Goal: Task Accomplishment & Management: Use online tool/utility

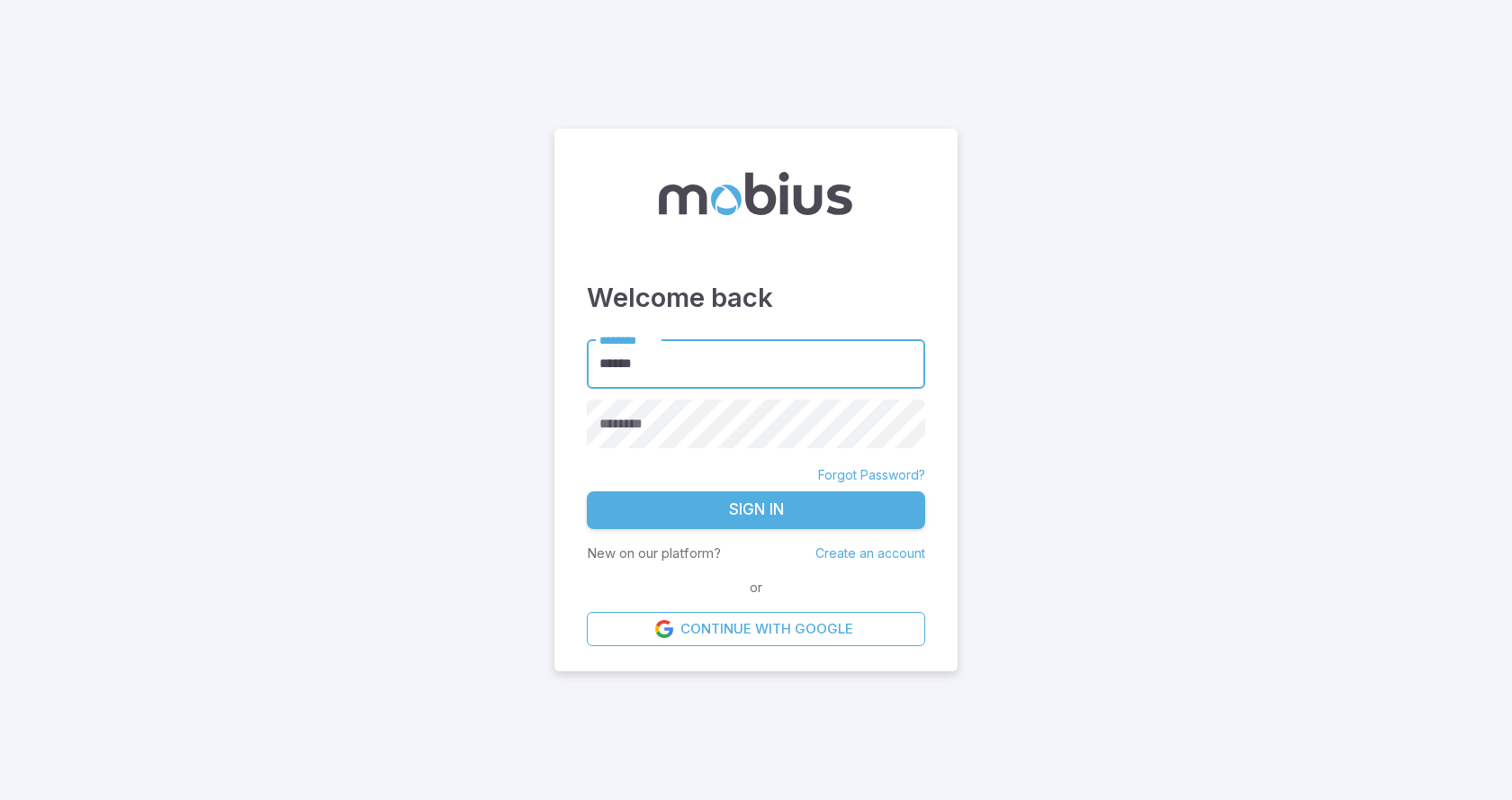
type input "******"
click at [587, 491] on button "Sign In" at bounding box center [756, 510] width 338 height 38
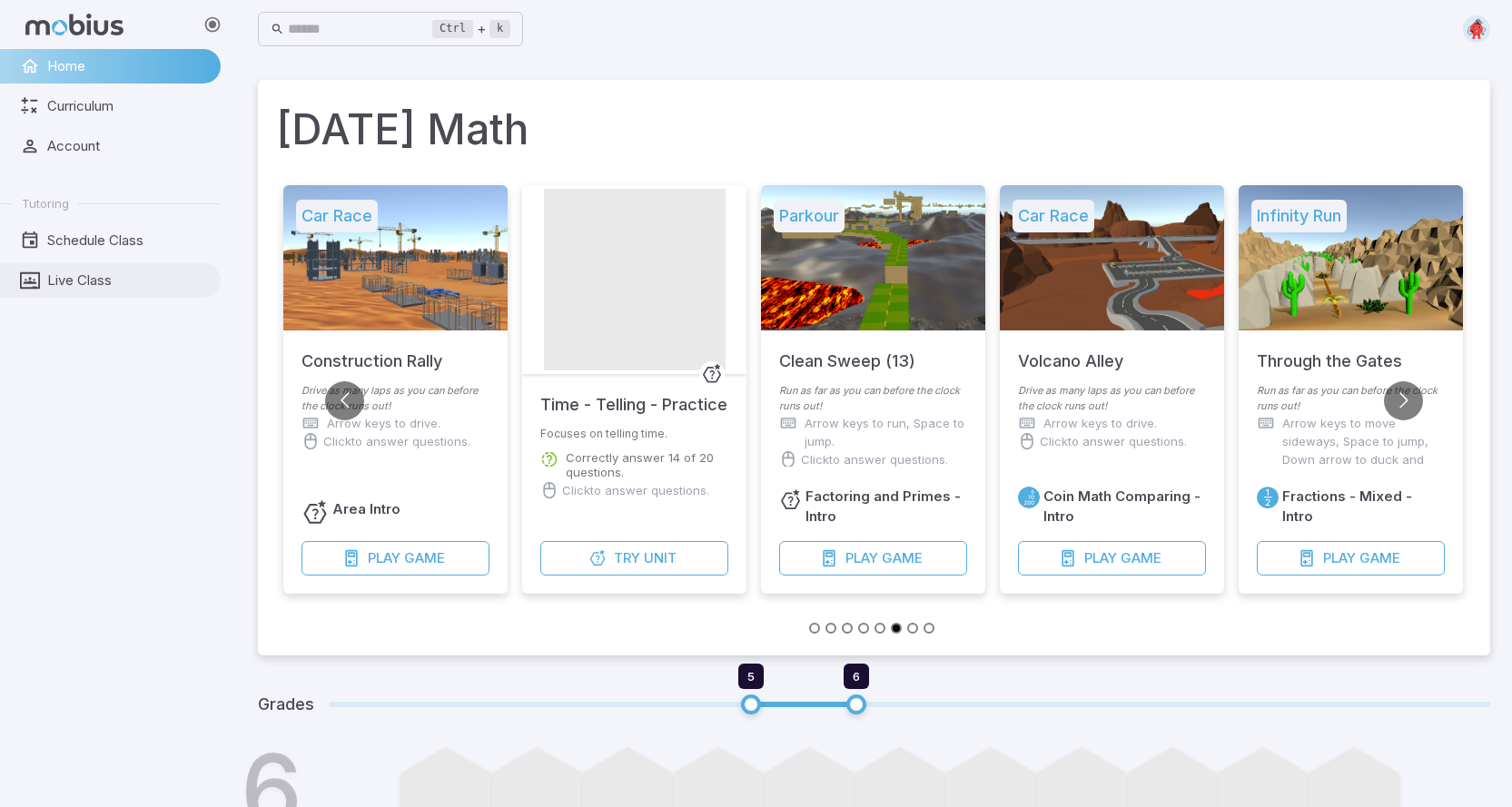
click at [77, 279] on span "Live Class" at bounding box center [127, 280] width 161 height 20
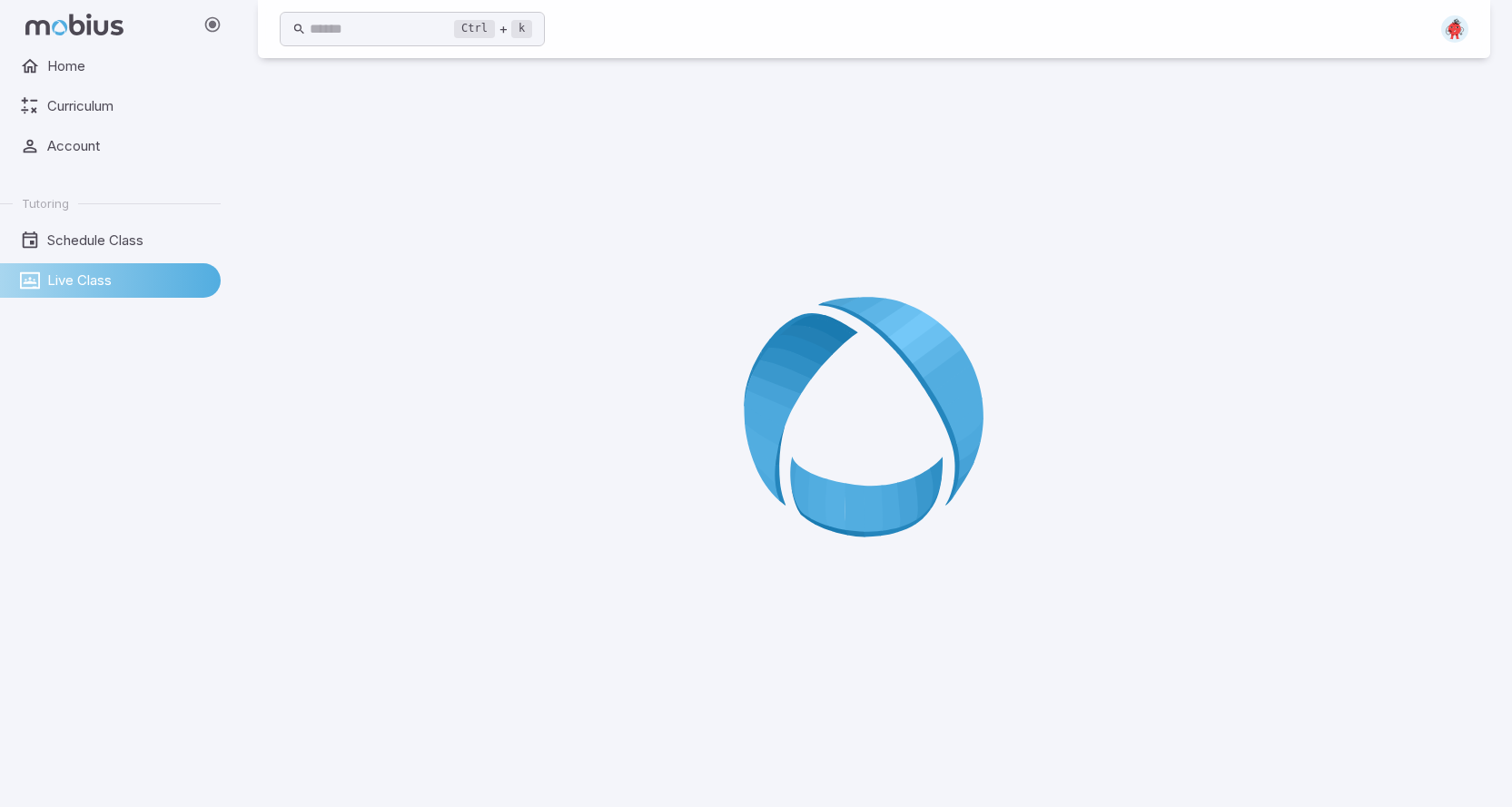
scroll to position [102, 0]
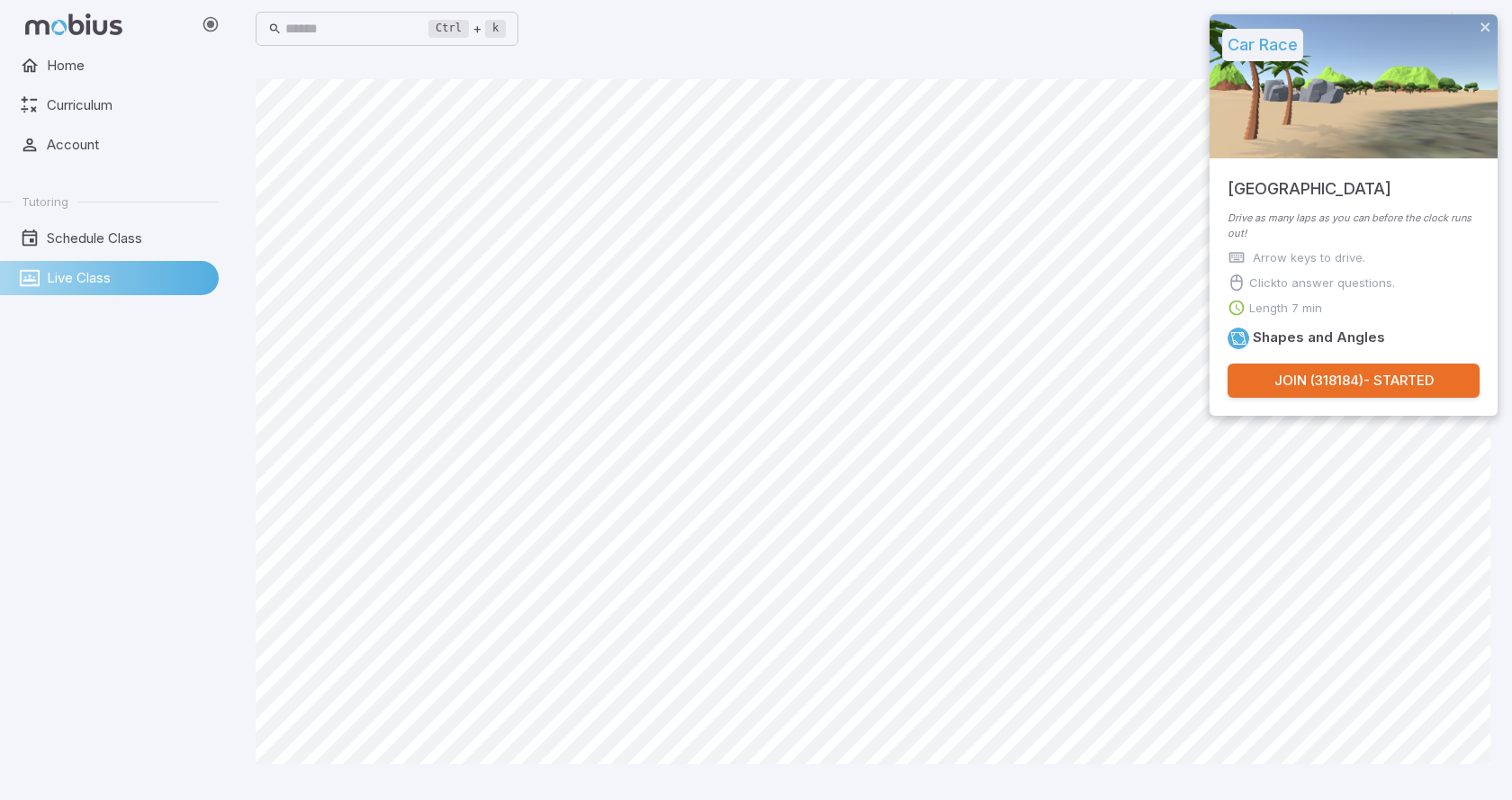
click at [1372, 383] on button "Join ( 318184 ) - Started" at bounding box center [1353, 380] width 252 height 34
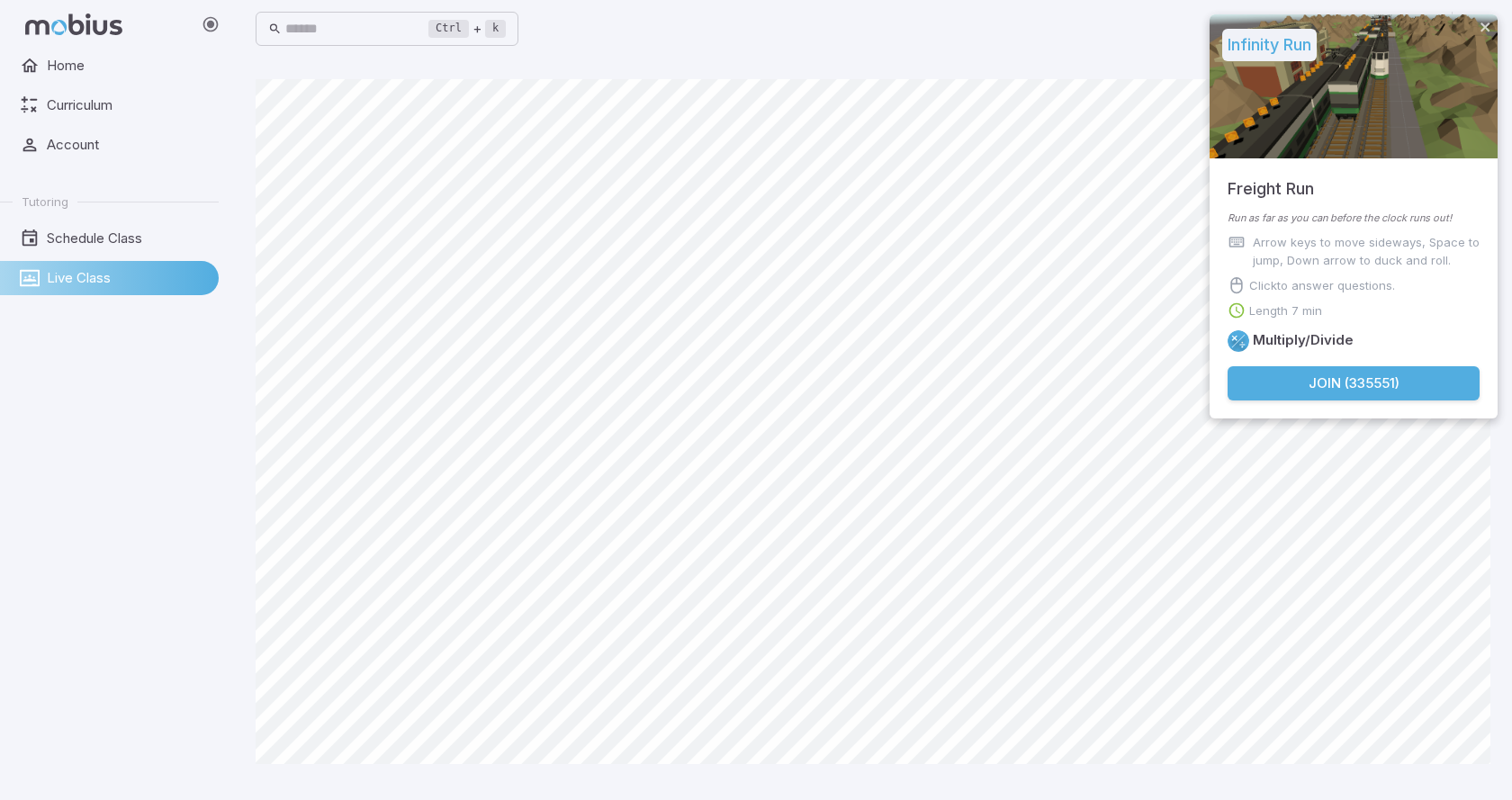
click at [1409, 392] on button "Join ( 335551 )" at bounding box center [1353, 383] width 252 height 34
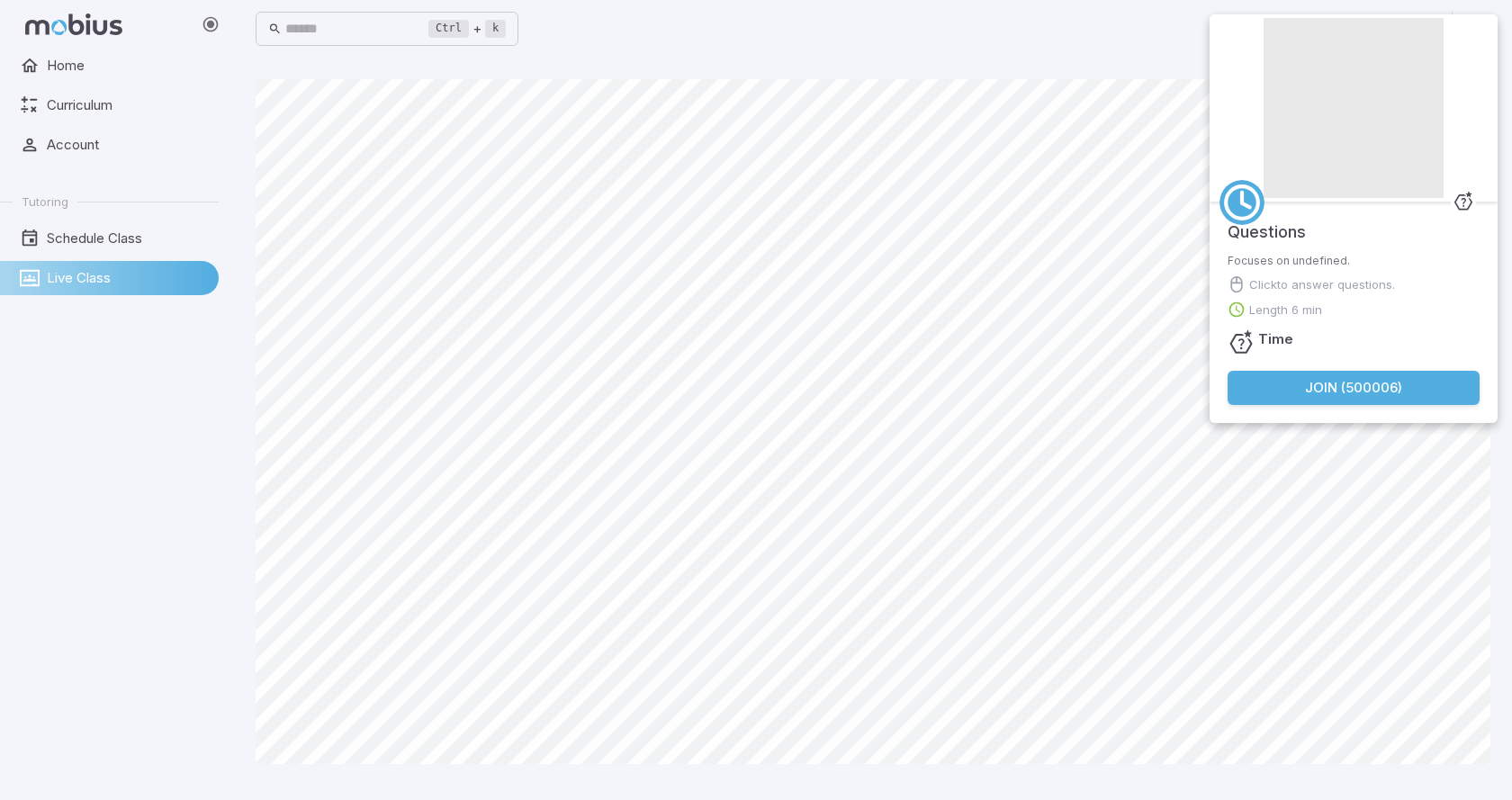
click at [1394, 379] on button "Join ( 500006 )" at bounding box center [1353, 387] width 252 height 34
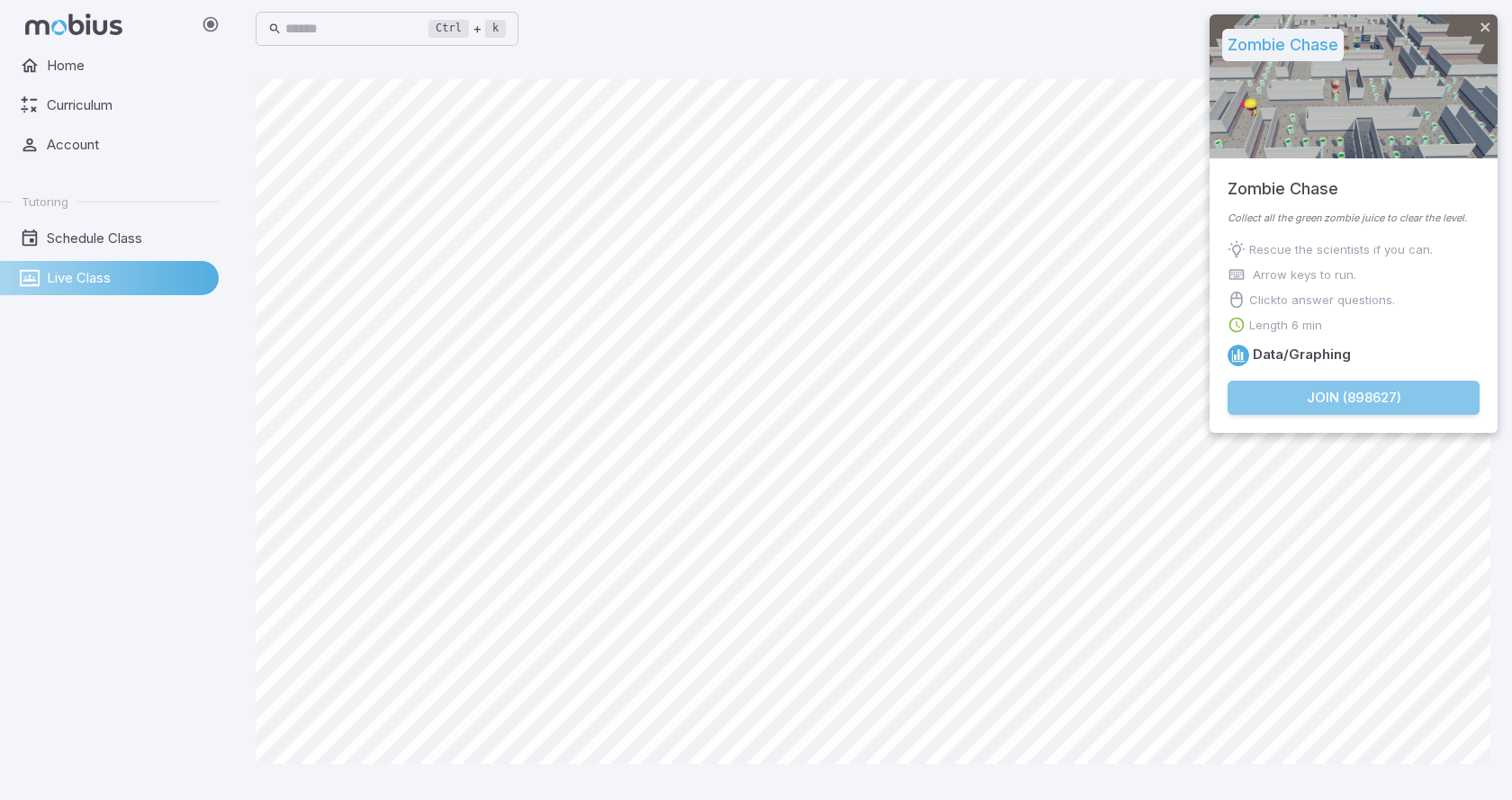
click at [1386, 390] on button "Join ( 898627 )" at bounding box center [1353, 397] width 252 height 34
